Goal: Ask a question

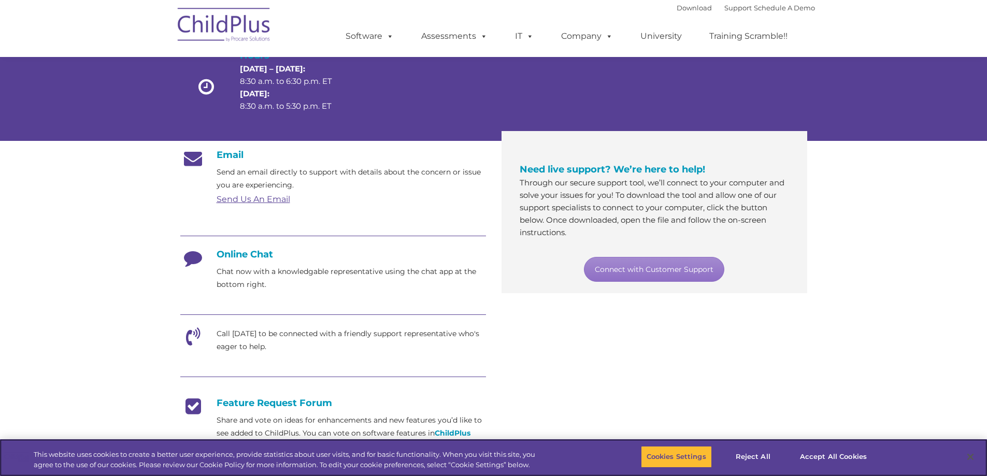
scroll to position [104, 0]
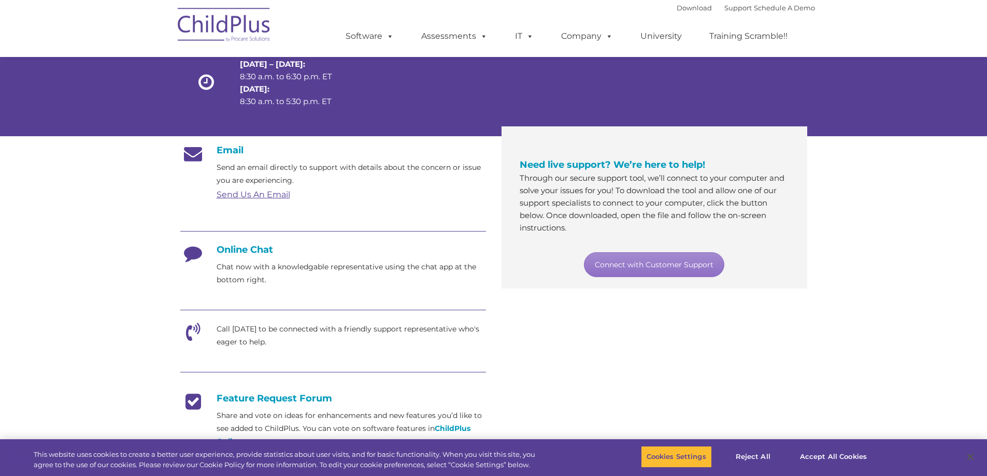
click at [194, 332] on icon at bounding box center [193, 336] width 26 height 26
click at [684, 264] on link "Connect with Customer Support" at bounding box center [654, 264] width 140 height 25
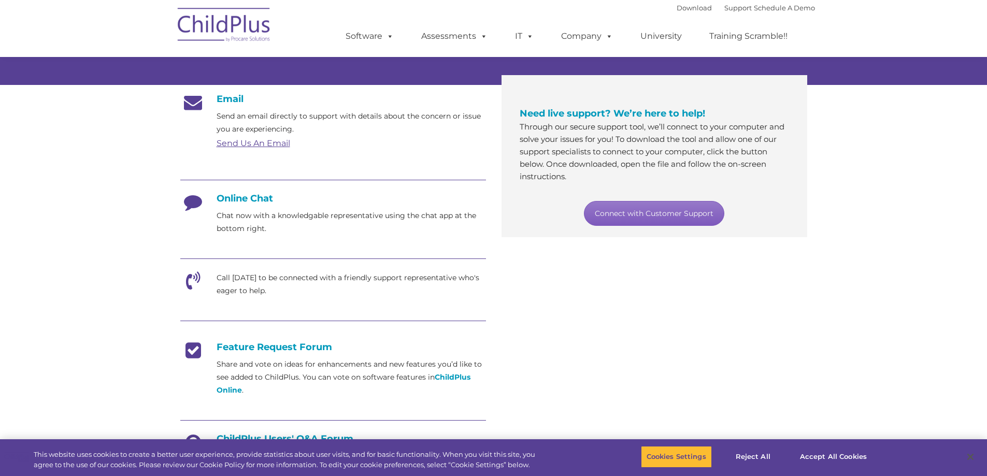
scroll to position [154, 0]
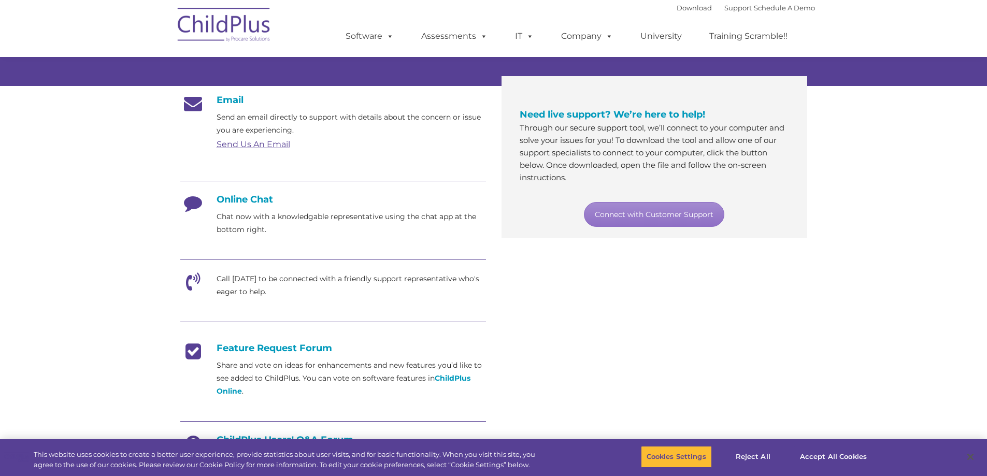
click at [260, 204] on h4 "Online Chat" at bounding box center [333, 199] width 306 height 11
click at [197, 203] on icon at bounding box center [193, 207] width 26 height 26
click at [232, 203] on h4 "Online Chat" at bounding box center [333, 199] width 306 height 11
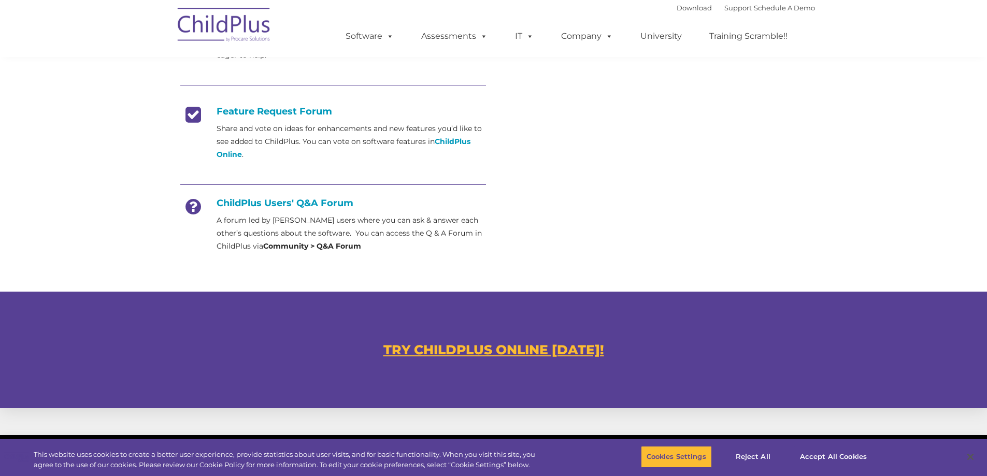
scroll to position [544, 0]
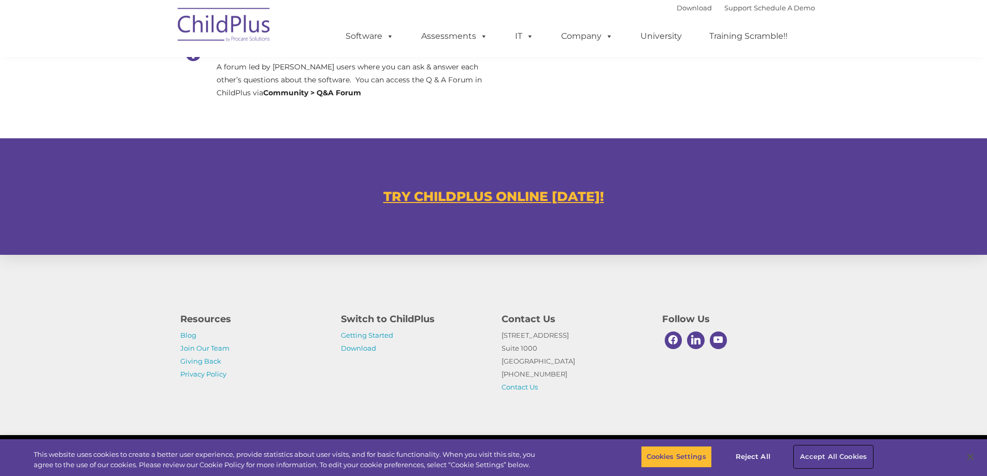
click at [816, 459] on button "Accept All Cookies" at bounding box center [833, 457] width 78 height 22
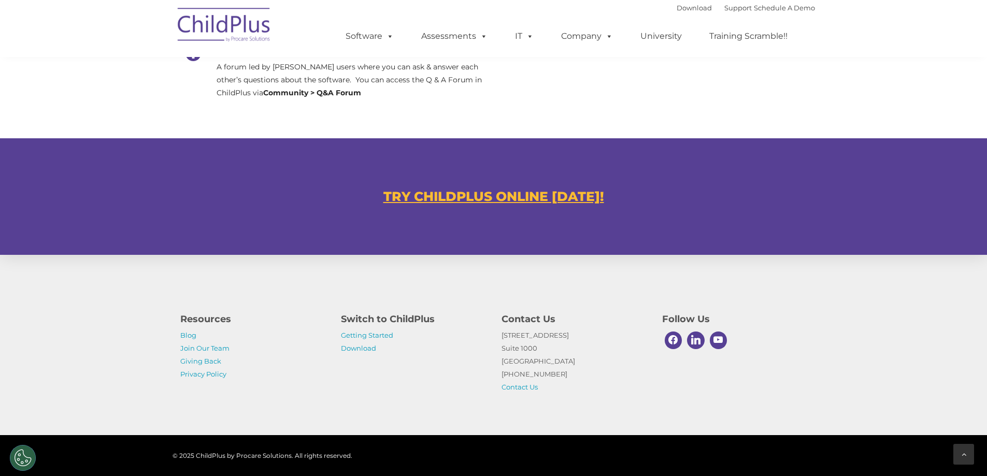
click at [964, 453] on icon at bounding box center [963, 454] width 5 height 7
click at [528, 390] on link "Contact Us" at bounding box center [519, 387] width 36 height 8
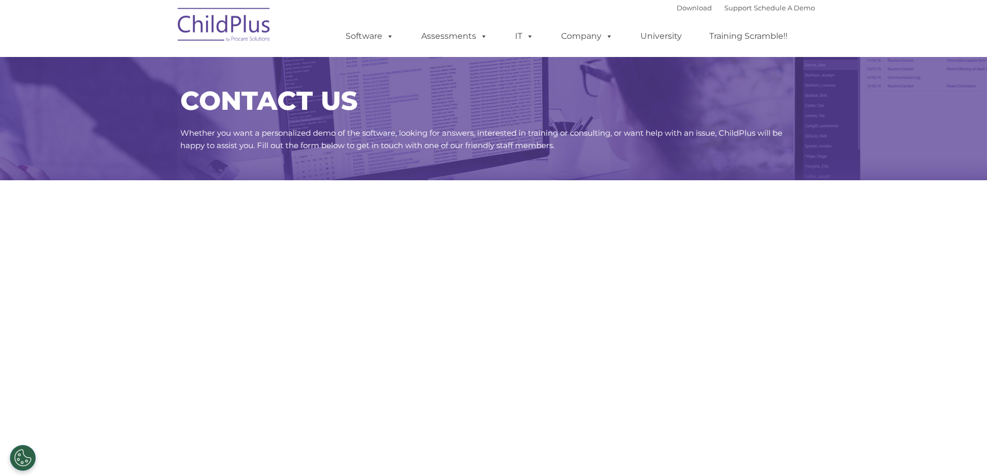
select select "MEDIUM"
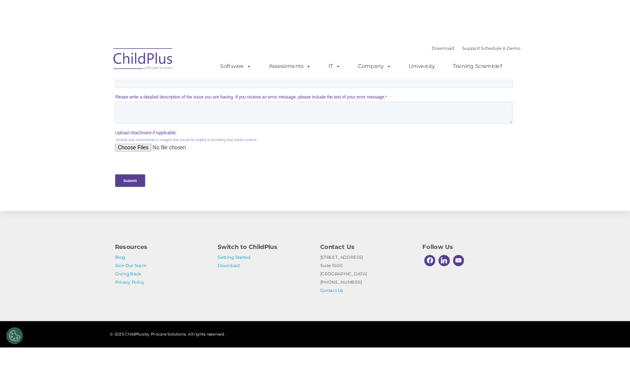
scroll to position [438, 0]
